Goal: Transaction & Acquisition: Subscribe to service/newsletter

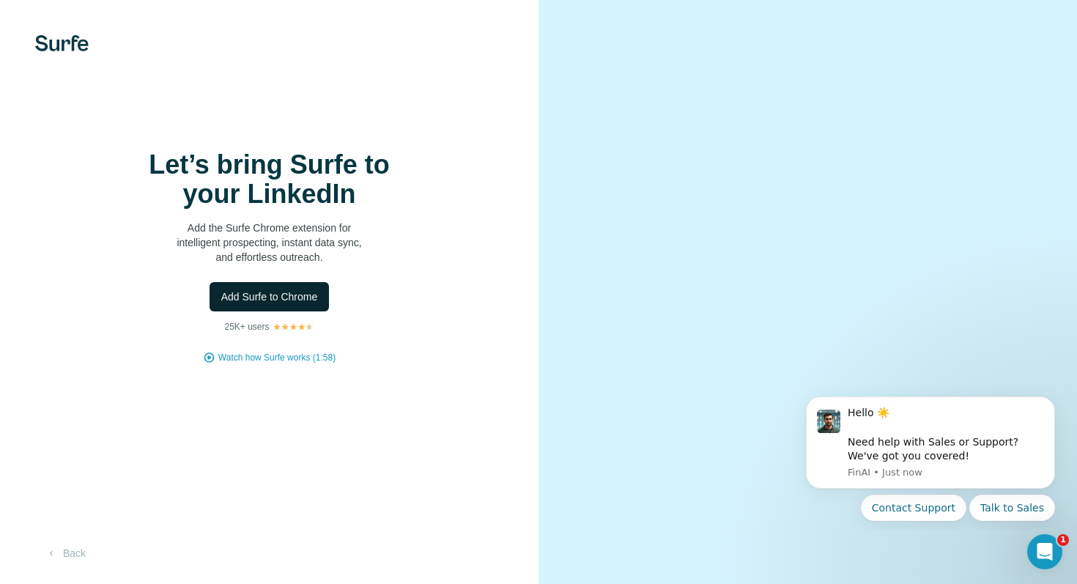
click at [280, 294] on span "Add Surfe to Chrome" at bounding box center [269, 296] width 97 height 15
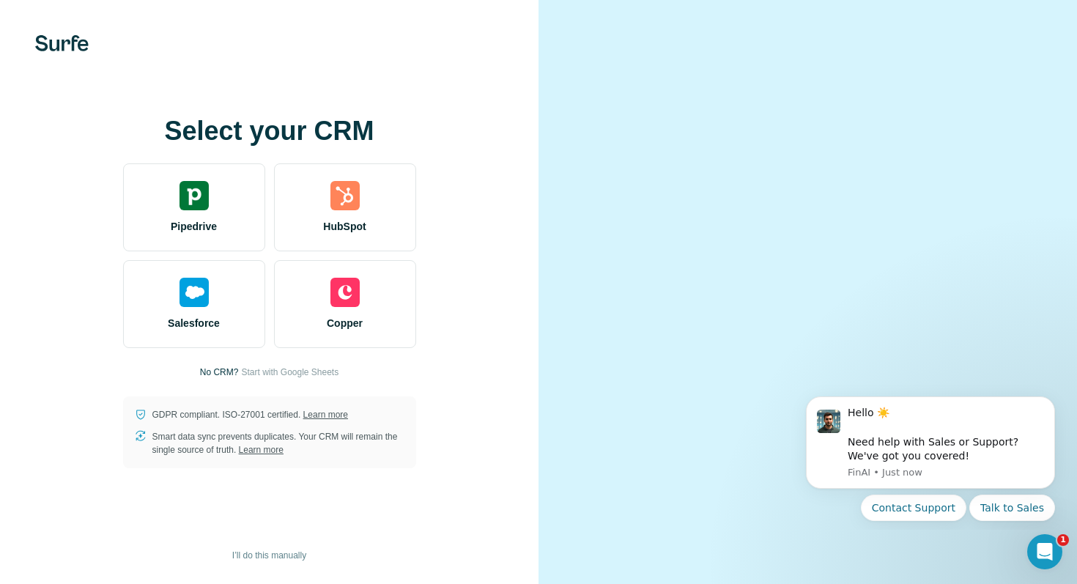
click at [538, 474] on div at bounding box center [807, 292] width 538 height 584
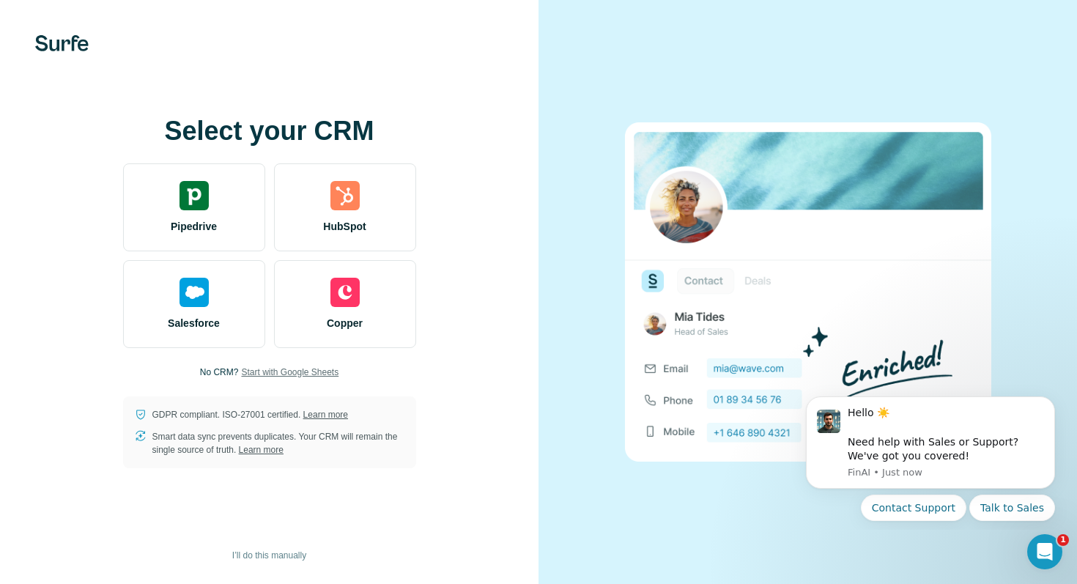
click at [258, 375] on span "Start with Google Sheets" at bounding box center [289, 372] width 97 height 13
